Goal: Information Seeking & Learning: Learn about a topic

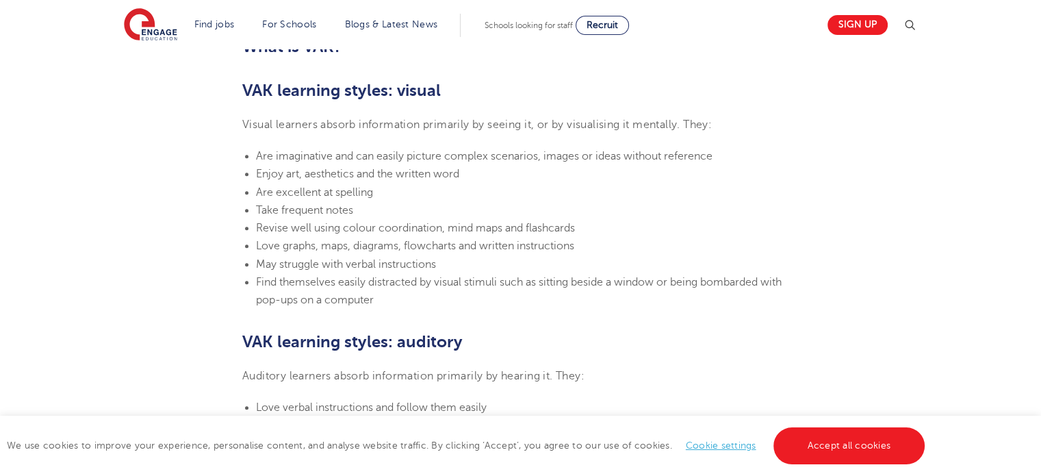
scroll to position [915, 0]
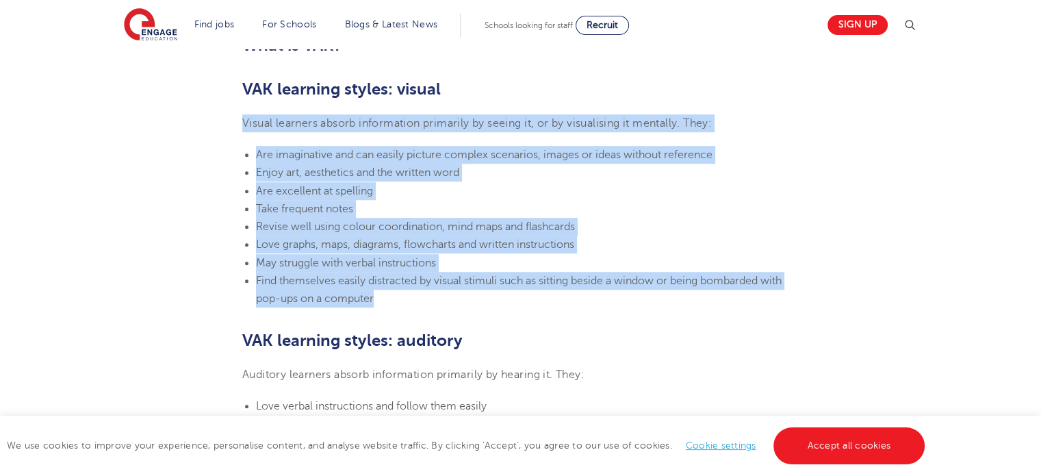
drag, startPoint x: 244, startPoint y: 123, endPoint x: 390, endPoint y: 306, distance: 233.8
click at [390, 306] on section "[DATE] VAK learning styles: what are they and what do they mean? Engage Educati…" at bounding box center [520, 421] width 830 height 1916
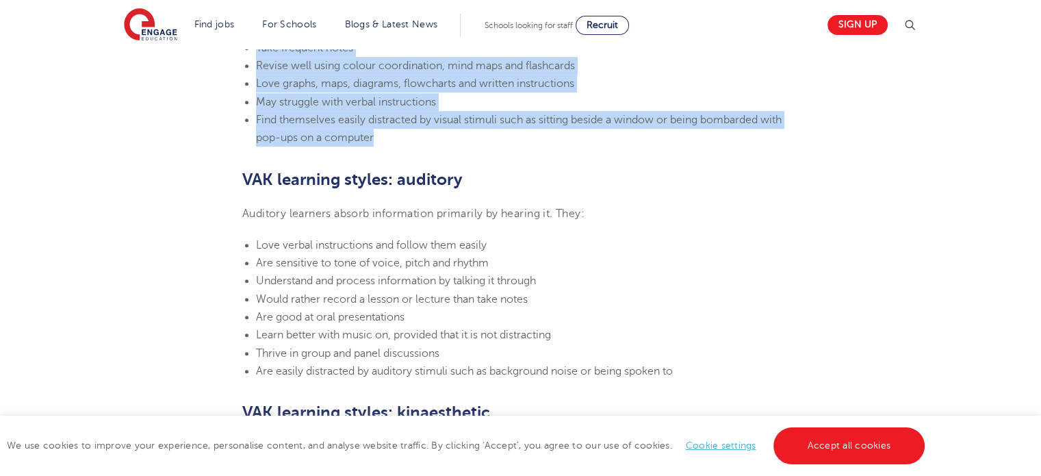
scroll to position [1076, 0]
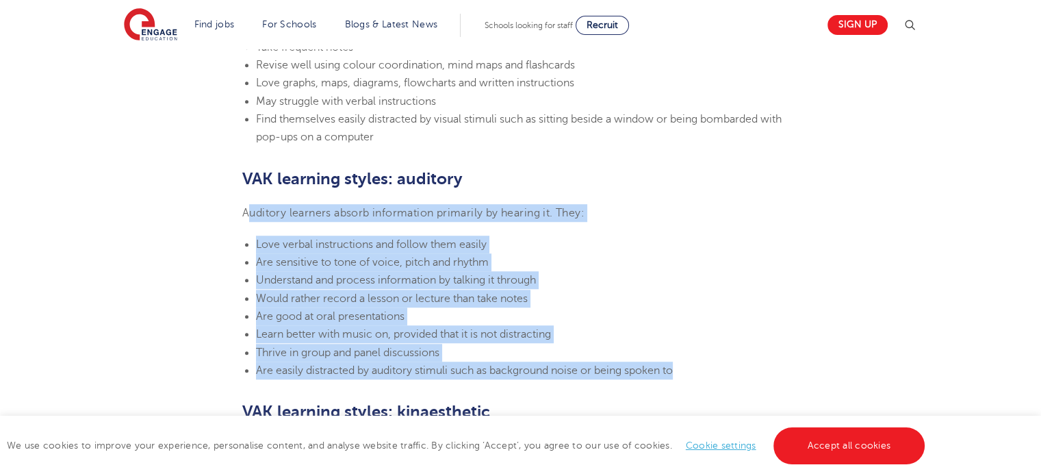
drag, startPoint x: 246, startPoint y: 206, endPoint x: 704, endPoint y: 377, distance: 488.3
click at [704, 377] on section "[DATE] VAK learning styles: what are they and what do they mean? Engage Educati…" at bounding box center [520, 260] width 830 height 1916
copy section "uditory learners absorb information primarily by hearing it. They: Love verbal …"
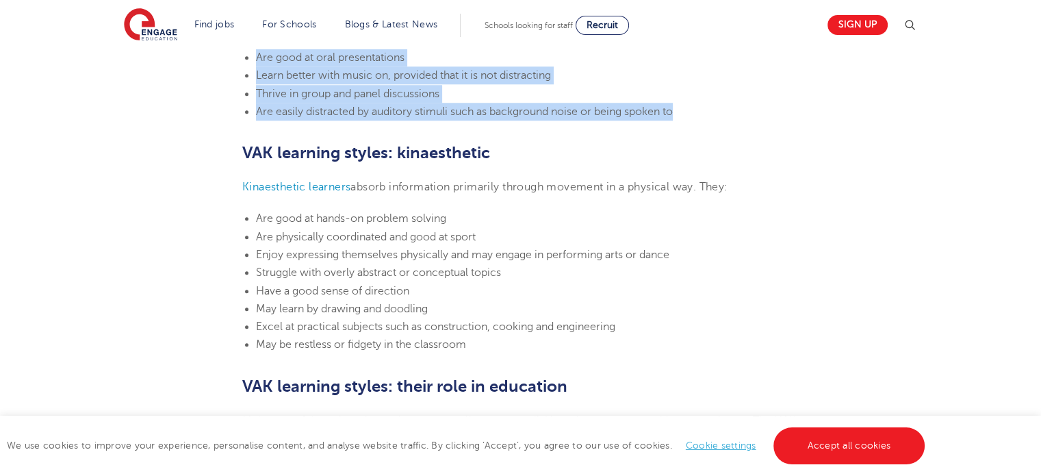
scroll to position [1339, 0]
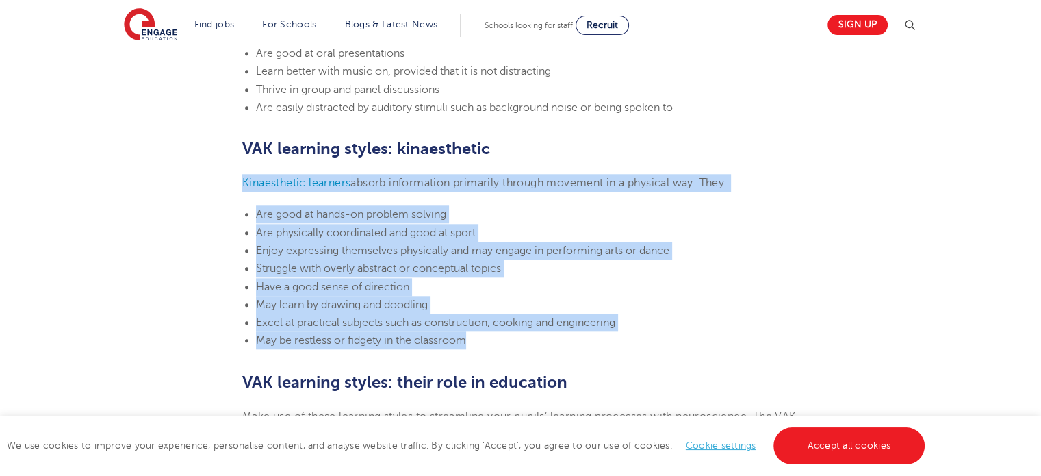
drag, startPoint x: 229, startPoint y: 176, endPoint x: 625, endPoint y: 337, distance: 427.8
copy section "Kinaesthetic learners absorb information primarily through movement in a physic…"
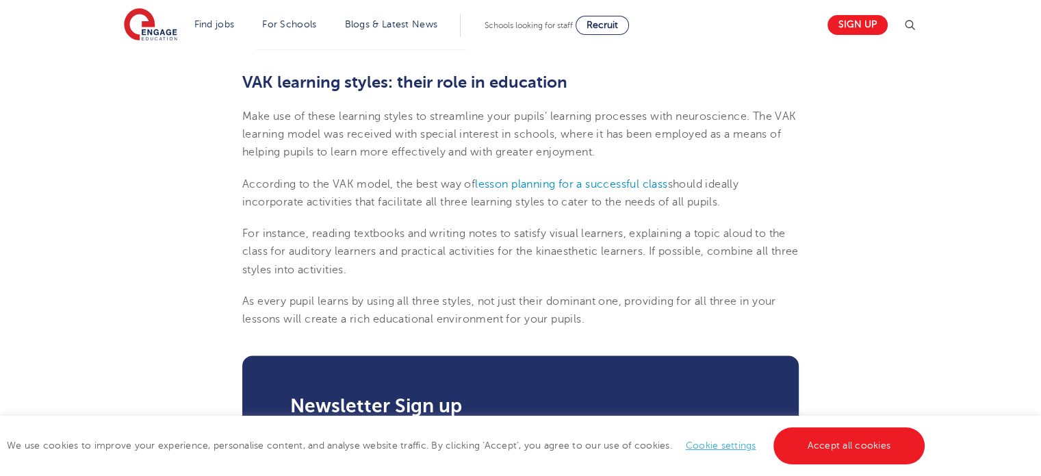
scroll to position [1680, 0]
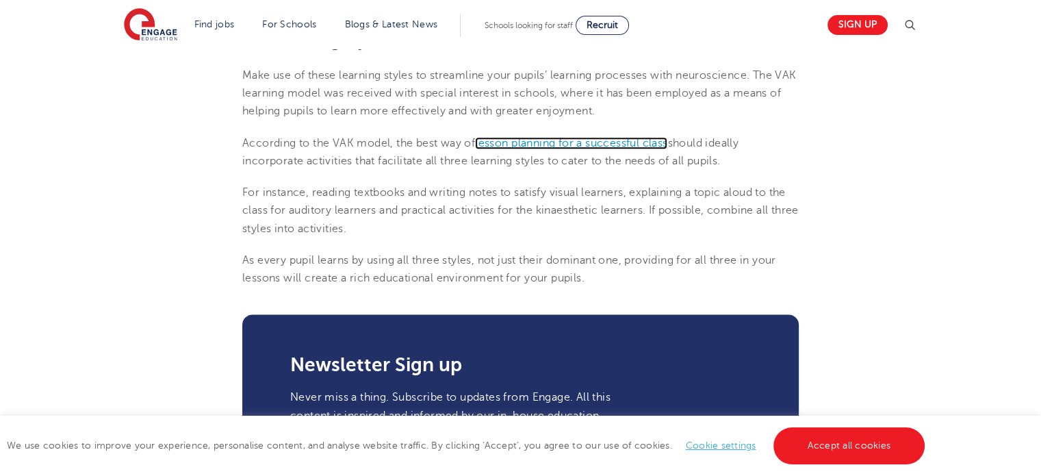
click at [584, 140] on span "lesson planning for a successful class" at bounding box center [571, 143] width 192 height 12
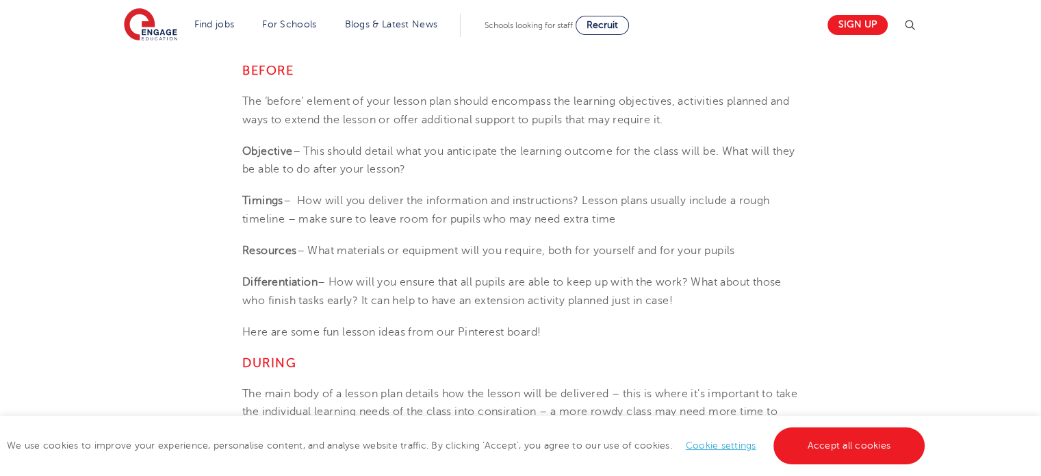
scroll to position [2072, 0]
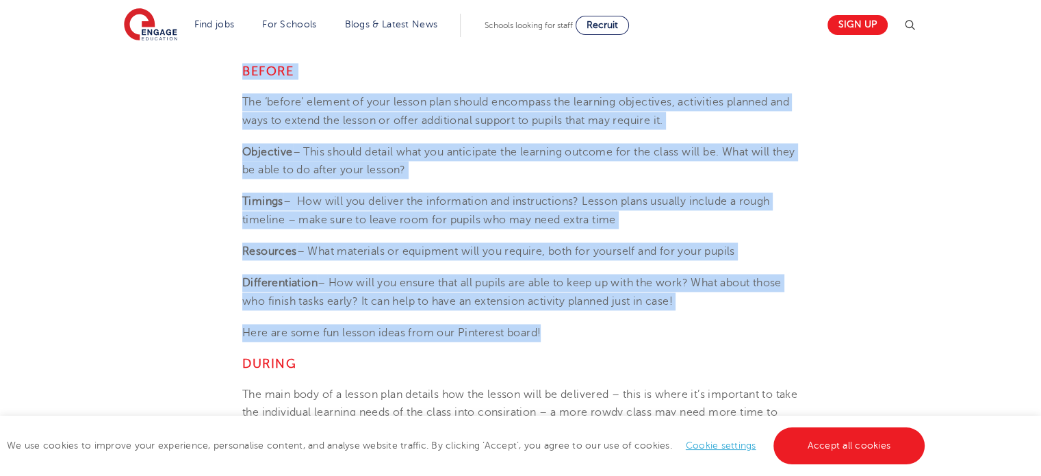
drag, startPoint x: 243, startPoint y: 74, endPoint x: 631, endPoint y: 327, distance: 463.1
copy section "BEFORE The ‘before’ element of your lesson plan should encompass the learning o…"
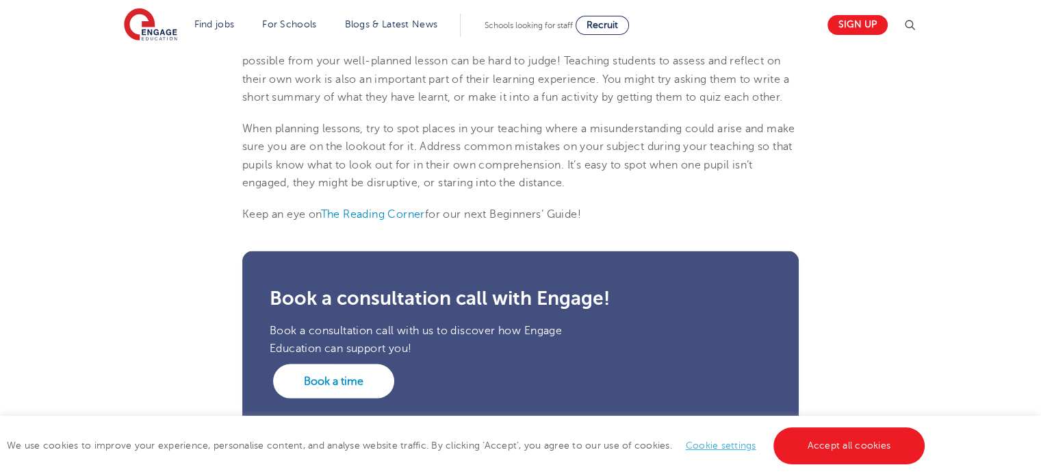
scroll to position [2818, 0]
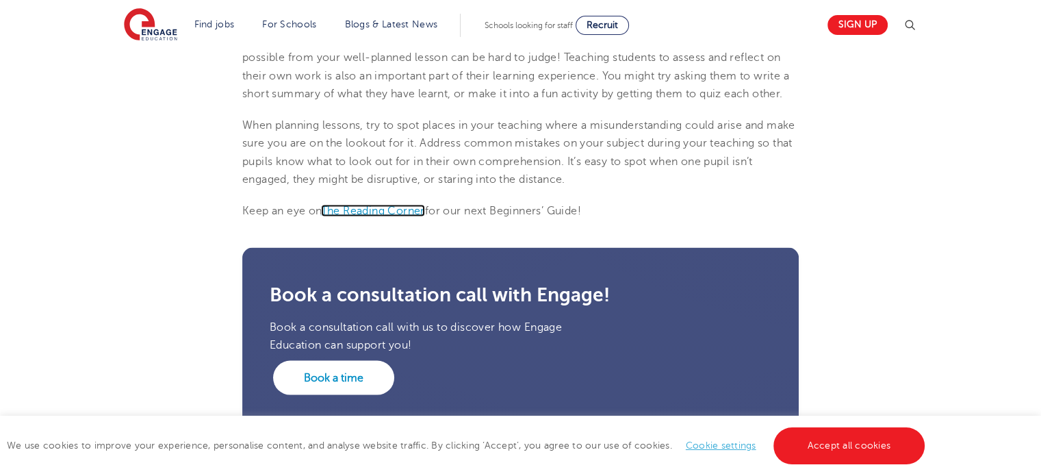
click at [377, 208] on link "The Reading Corner" at bounding box center [373, 211] width 104 height 12
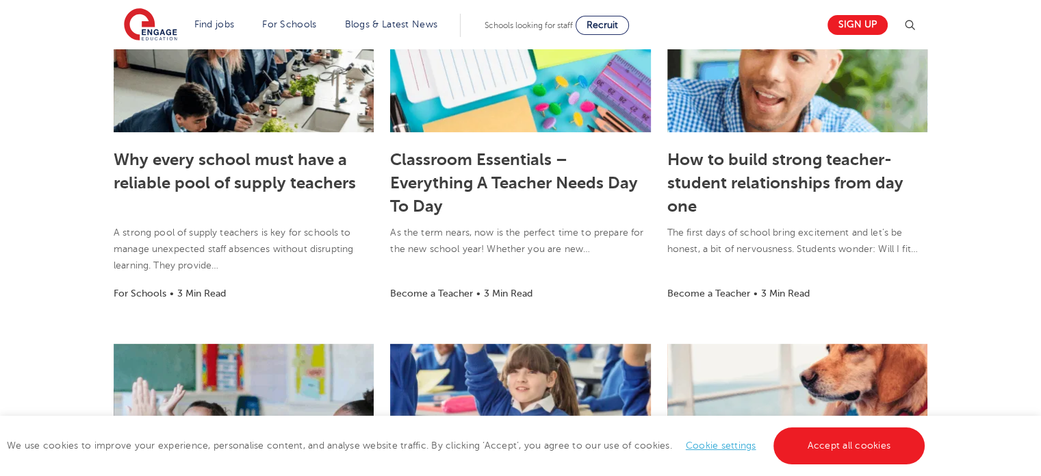
scroll to position [419, 0]
